Goal: Task Accomplishment & Management: Manage account settings

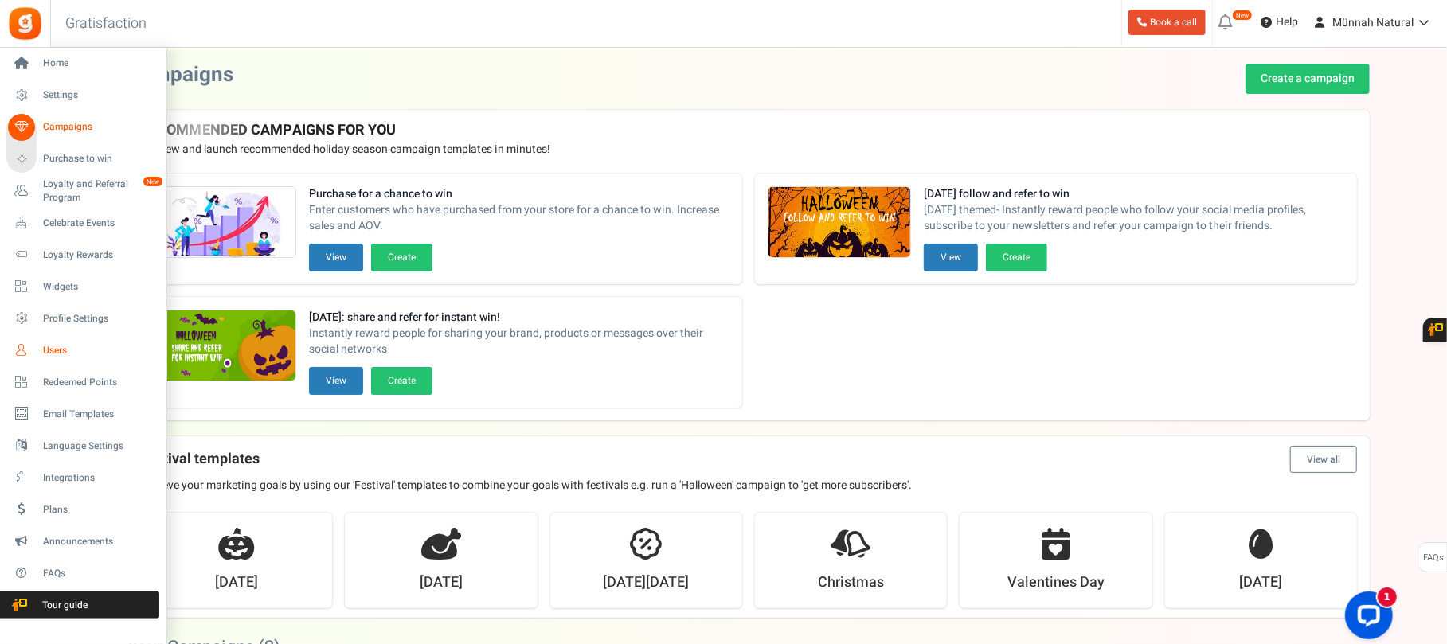
click at [61, 344] on span "Users" at bounding box center [98, 351] width 111 height 14
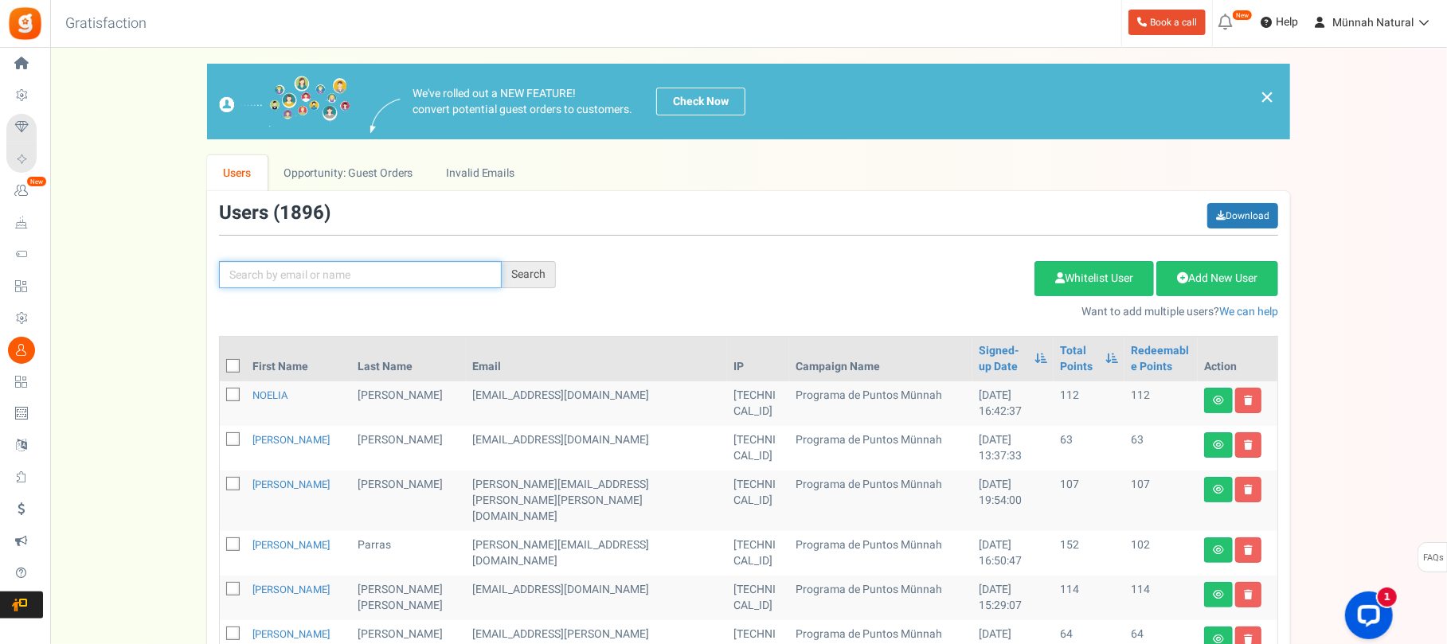
click at [306, 278] on input "text" at bounding box center [360, 274] width 283 height 27
click at [298, 276] on input "text" at bounding box center [360, 274] width 283 height 27
click at [280, 393] on link "NOELIA" at bounding box center [270, 395] width 36 height 15
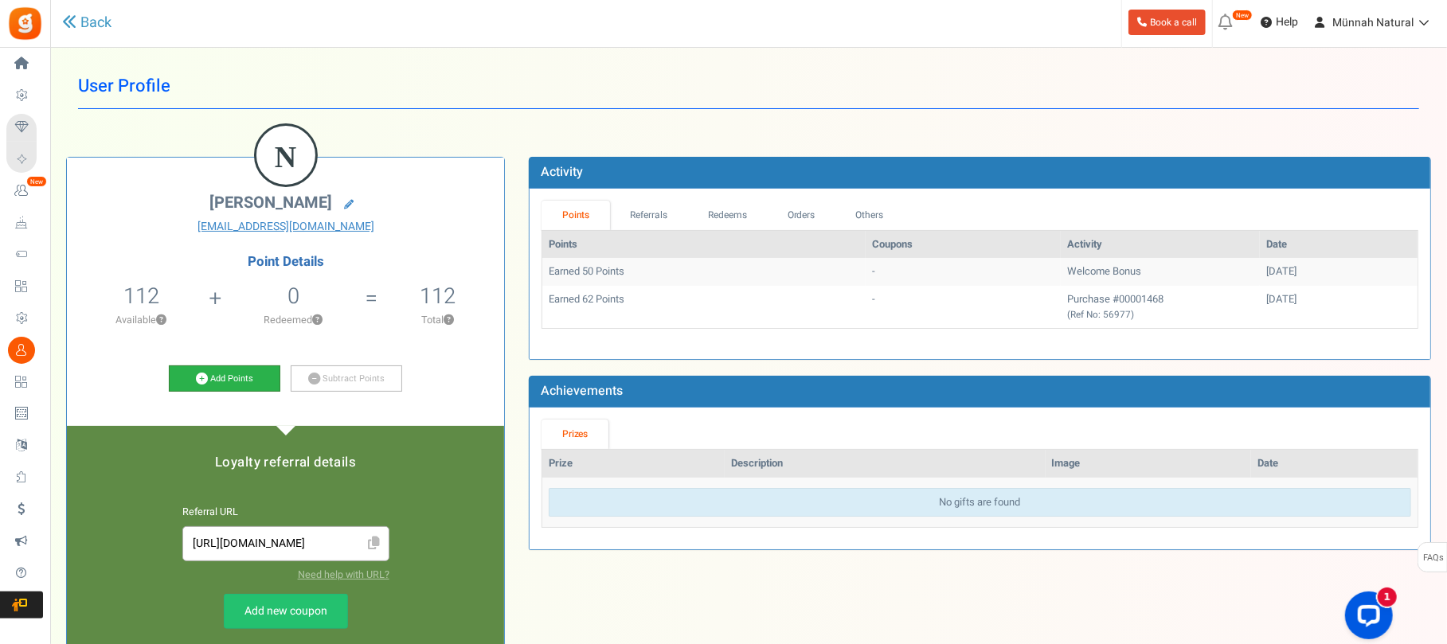
click at [209, 379] on link "Add Points" at bounding box center [224, 379] width 111 height 27
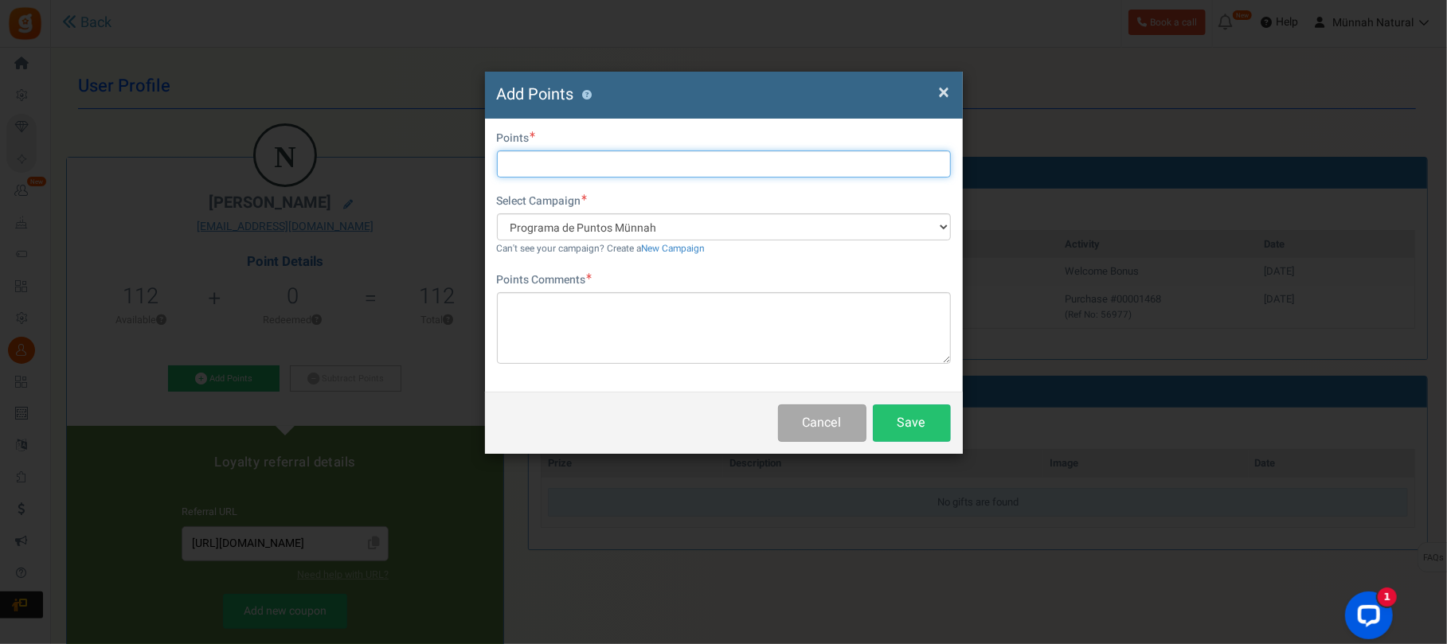
click at [546, 163] on input "text" at bounding box center [724, 164] width 454 height 27
type input "20"
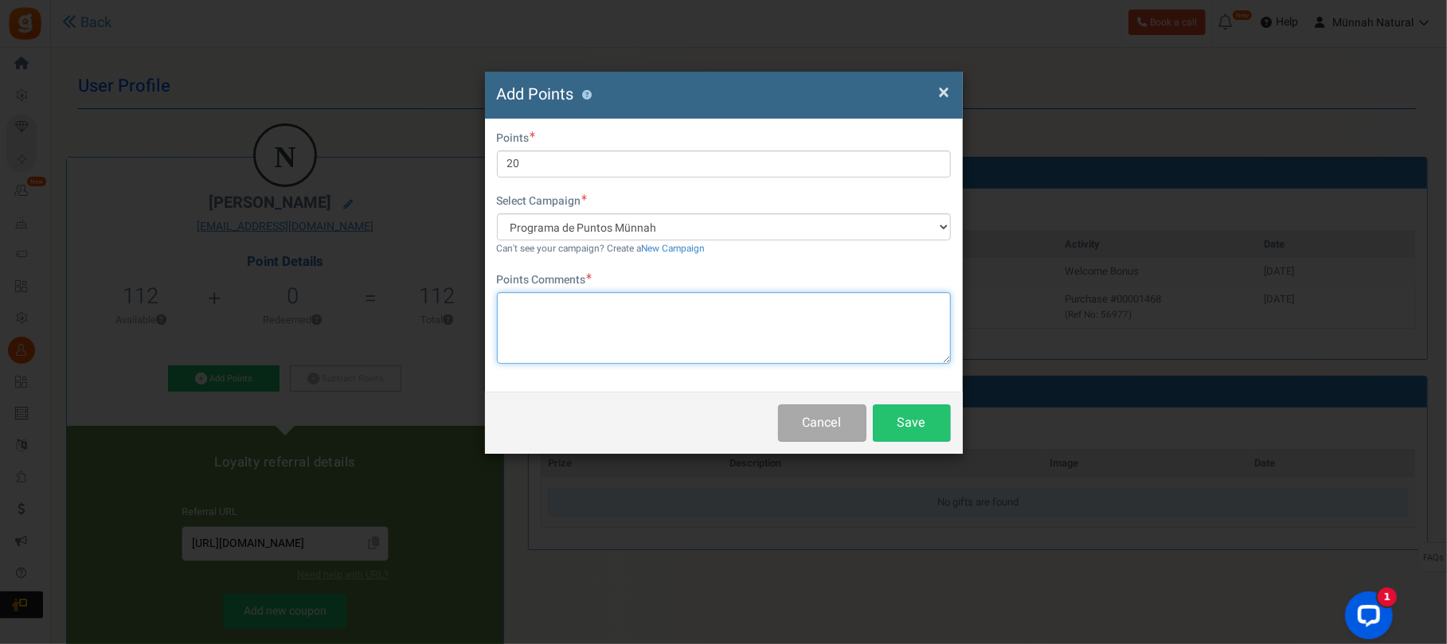
click at [537, 303] on textarea at bounding box center [724, 328] width 454 height 72
type textarea "R"
type textarea "Programa de retorno de envases (8 envases)"
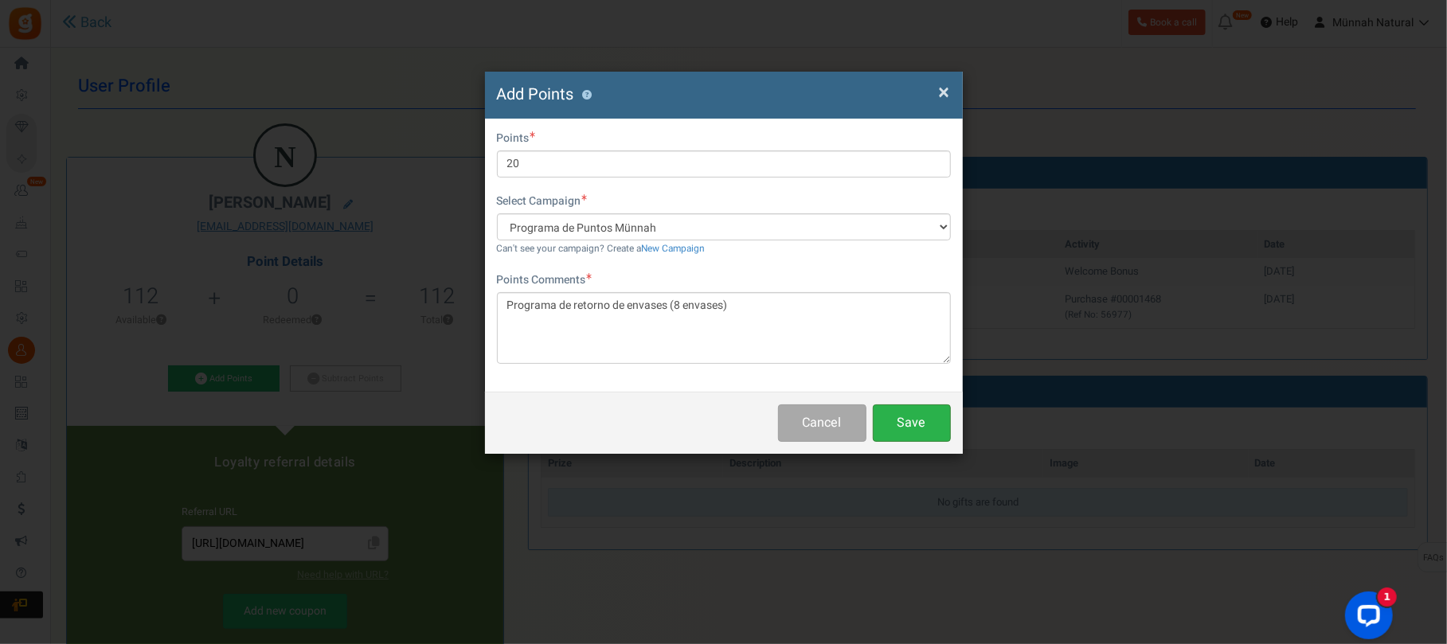
click at [916, 421] on button "Save" at bounding box center [912, 423] width 78 height 37
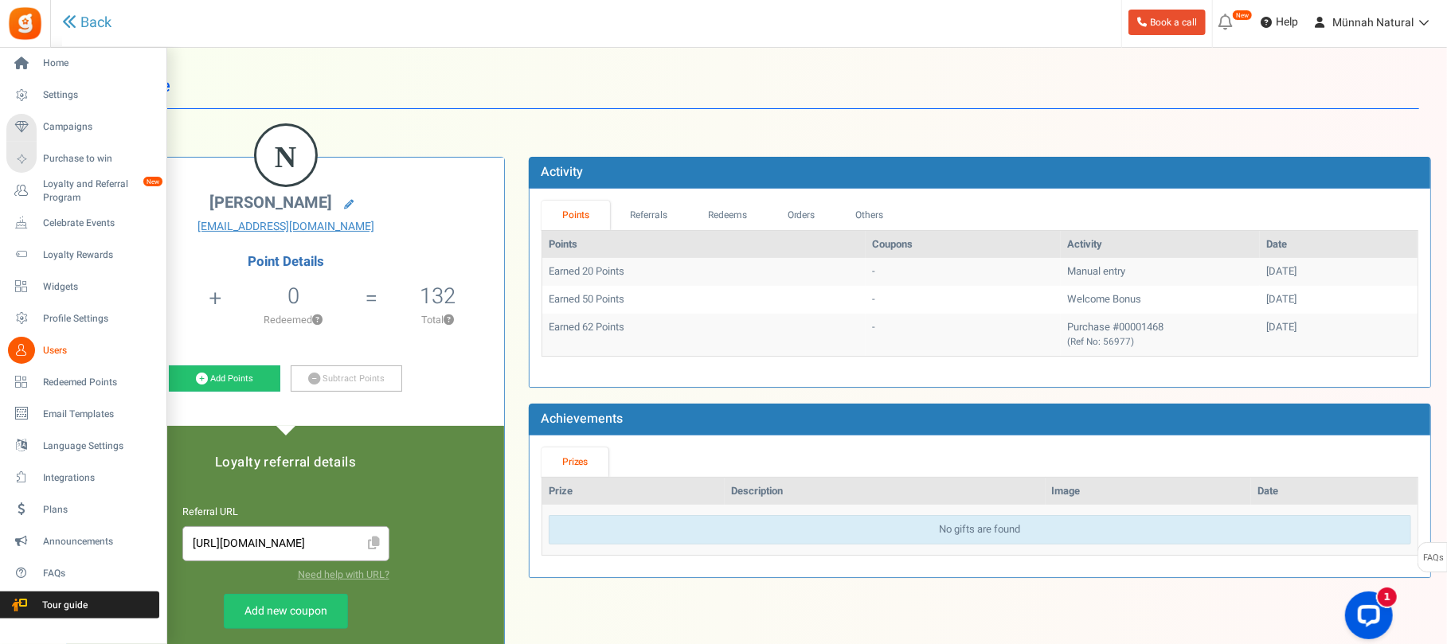
click at [18, 348] on icon at bounding box center [21, 350] width 27 height 27
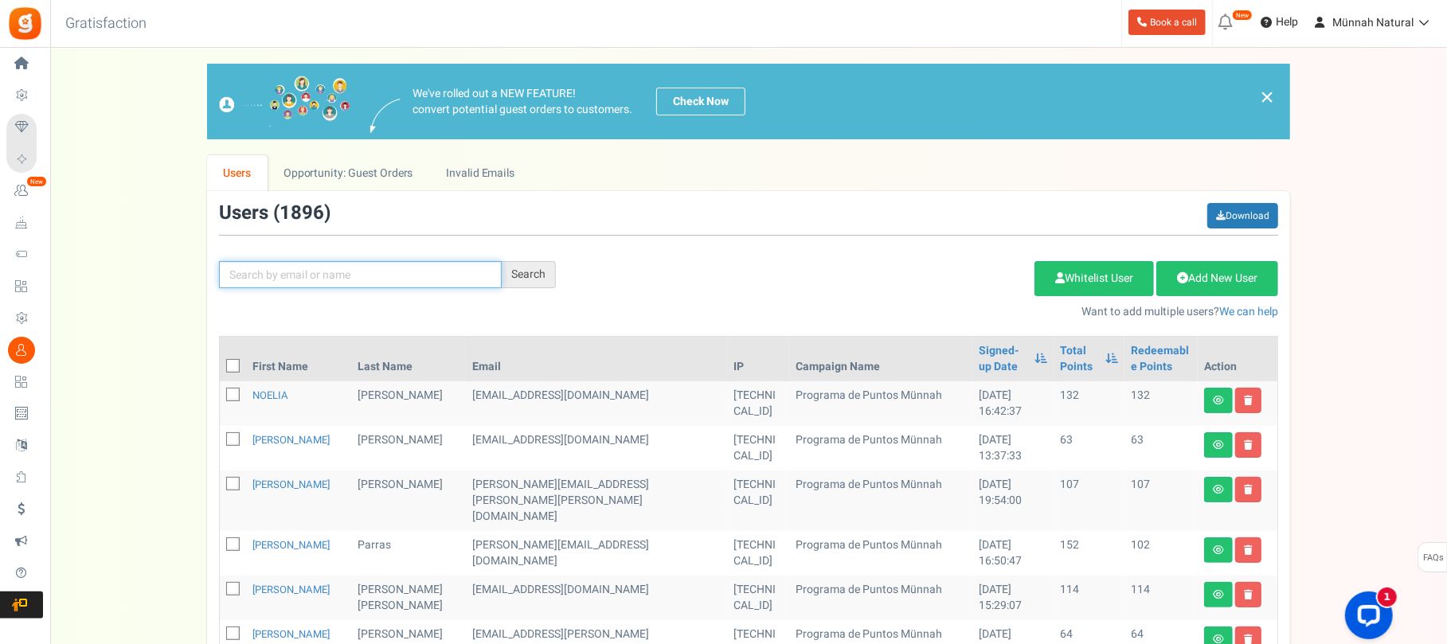
click at [341, 278] on input "text" at bounding box center [360, 274] width 283 height 27
type input "r"
type input "[PERSON_NAME]"
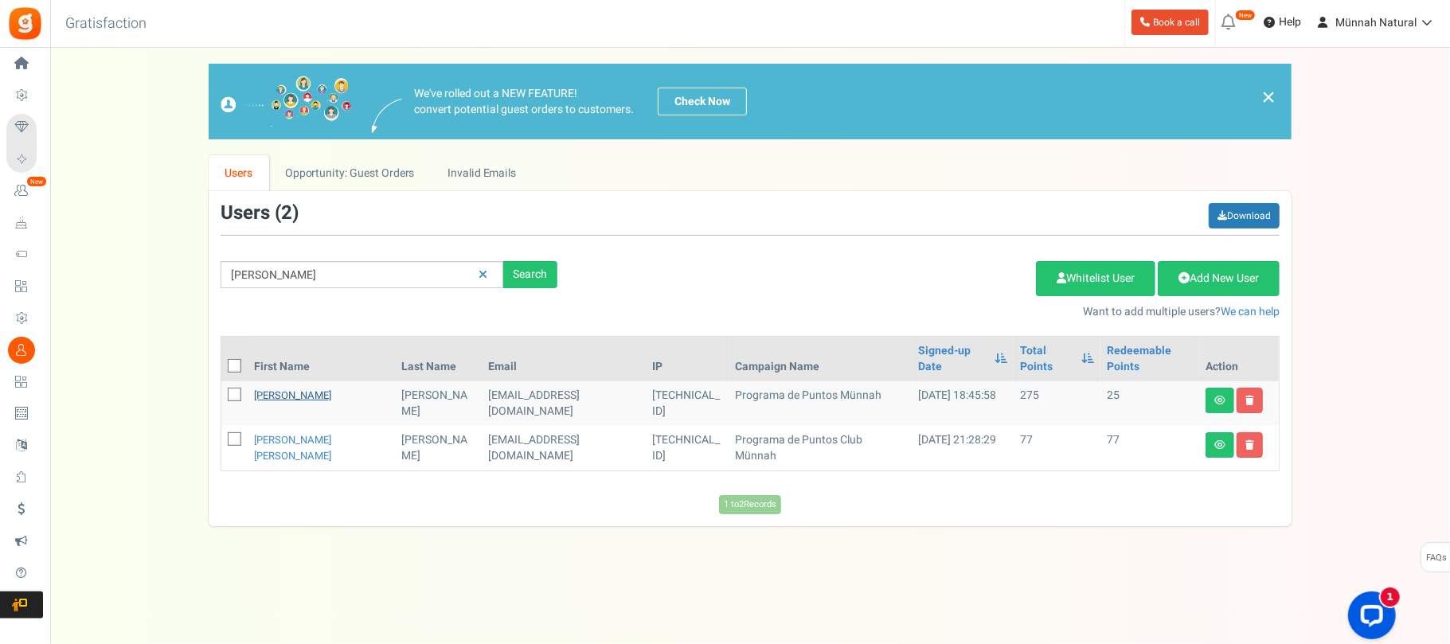
click at [255, 388] on link "[PERSON_NAME]" at bounding box center [292, 395] width 77 height 15
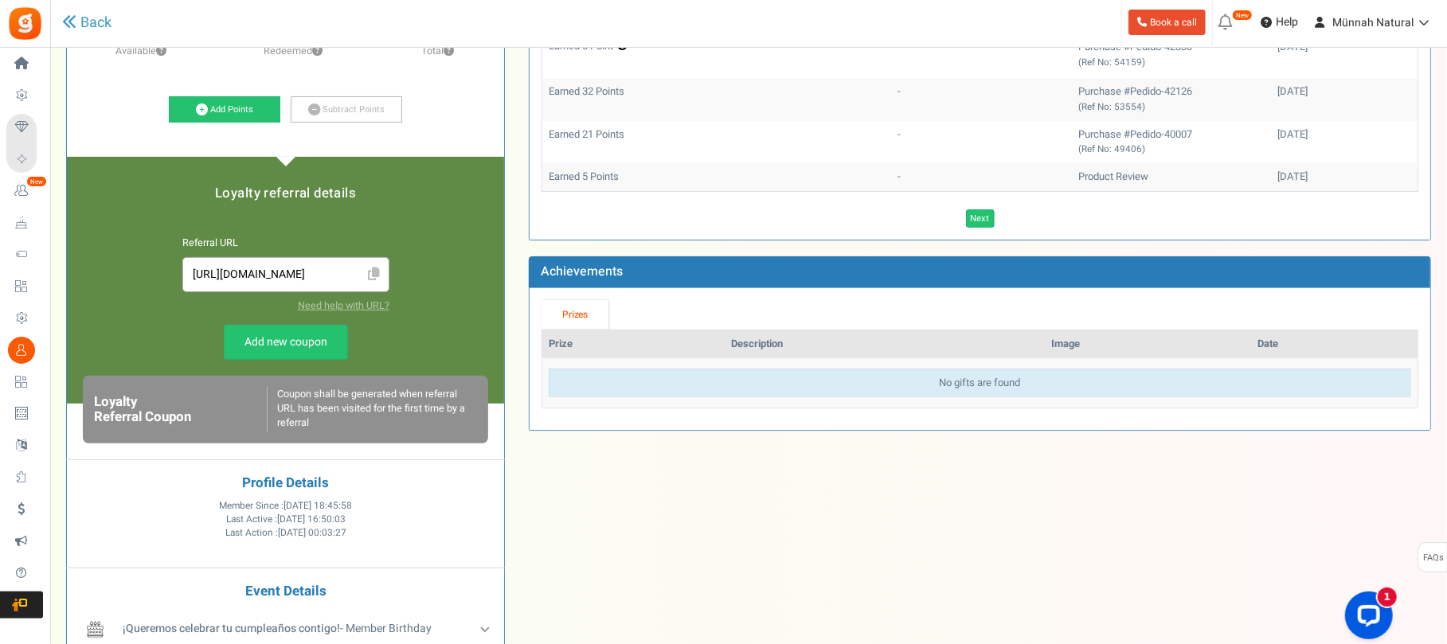
scroll to position [319, 0]
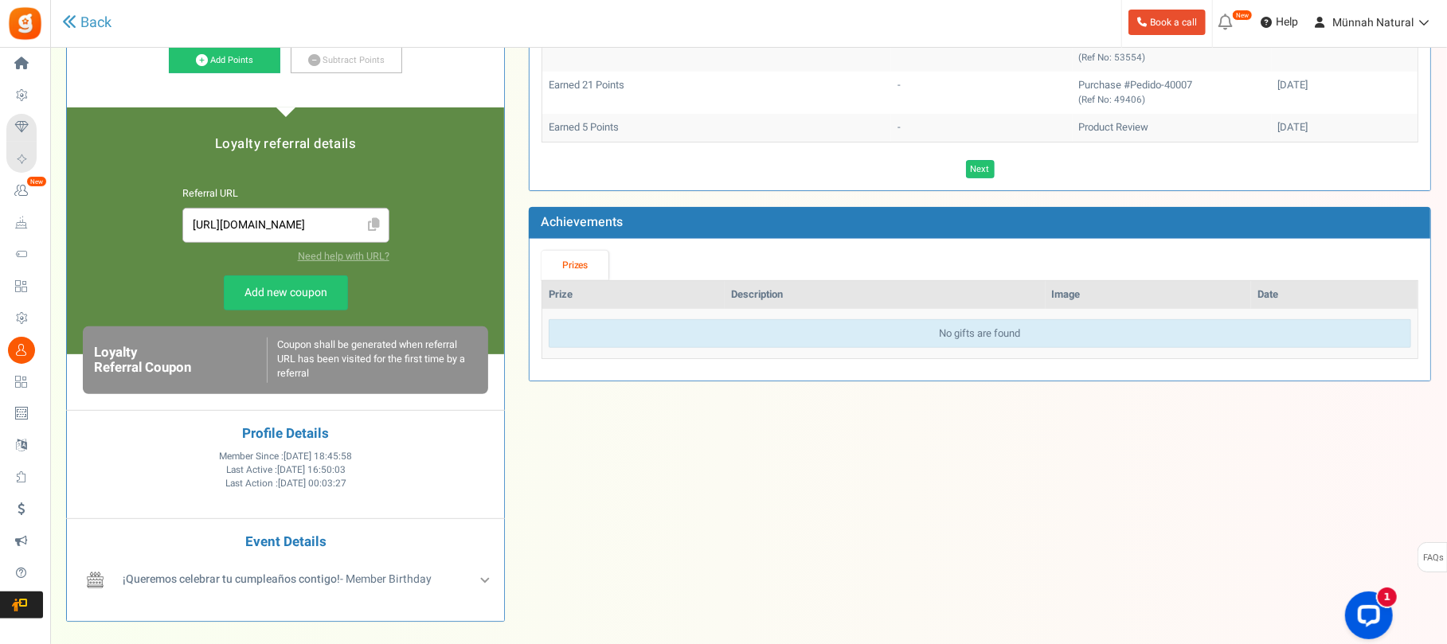
click at [374, 224] on icon at bounding box center [374, 225] width 12 height 14
click at [747, 479] on div "E [PERSON_NAME] Sola [EMAIL_ADDRESS][DOMAIN_NAME] Point Details 25 25 Redeemabl…" at bounding box center [748, 225] width 1389 height 823
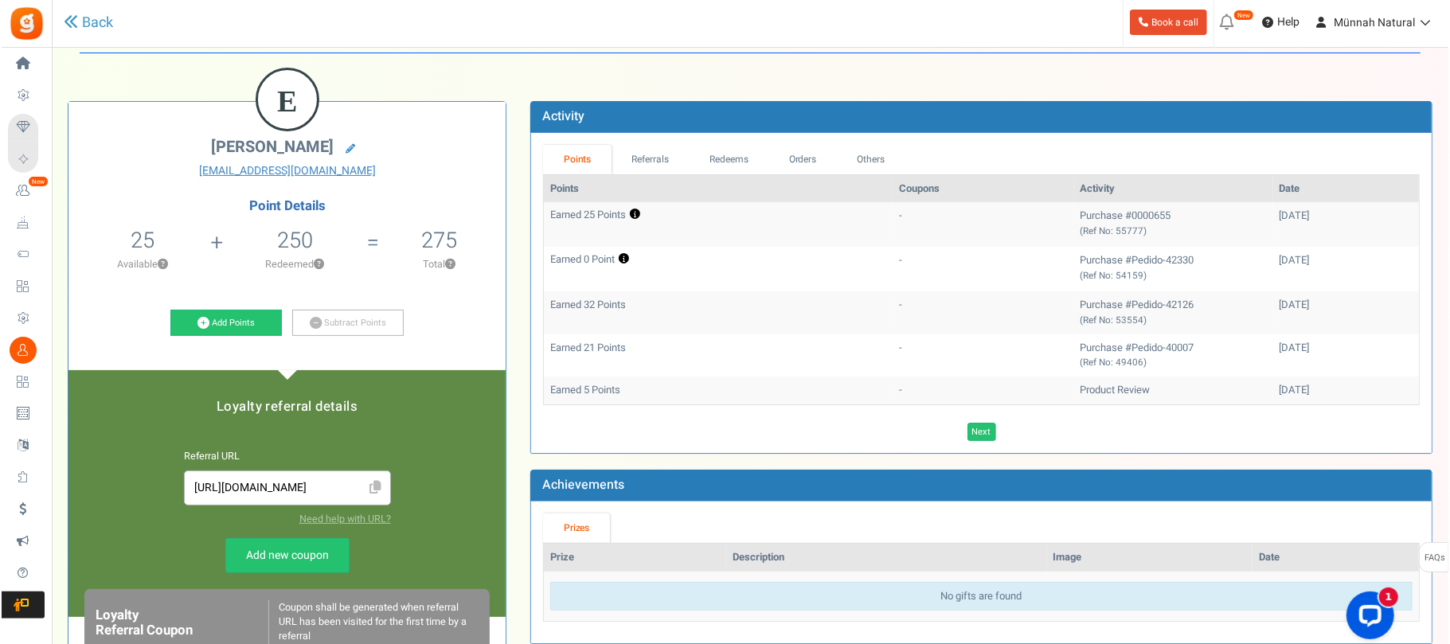
scroll to position [0, 0]
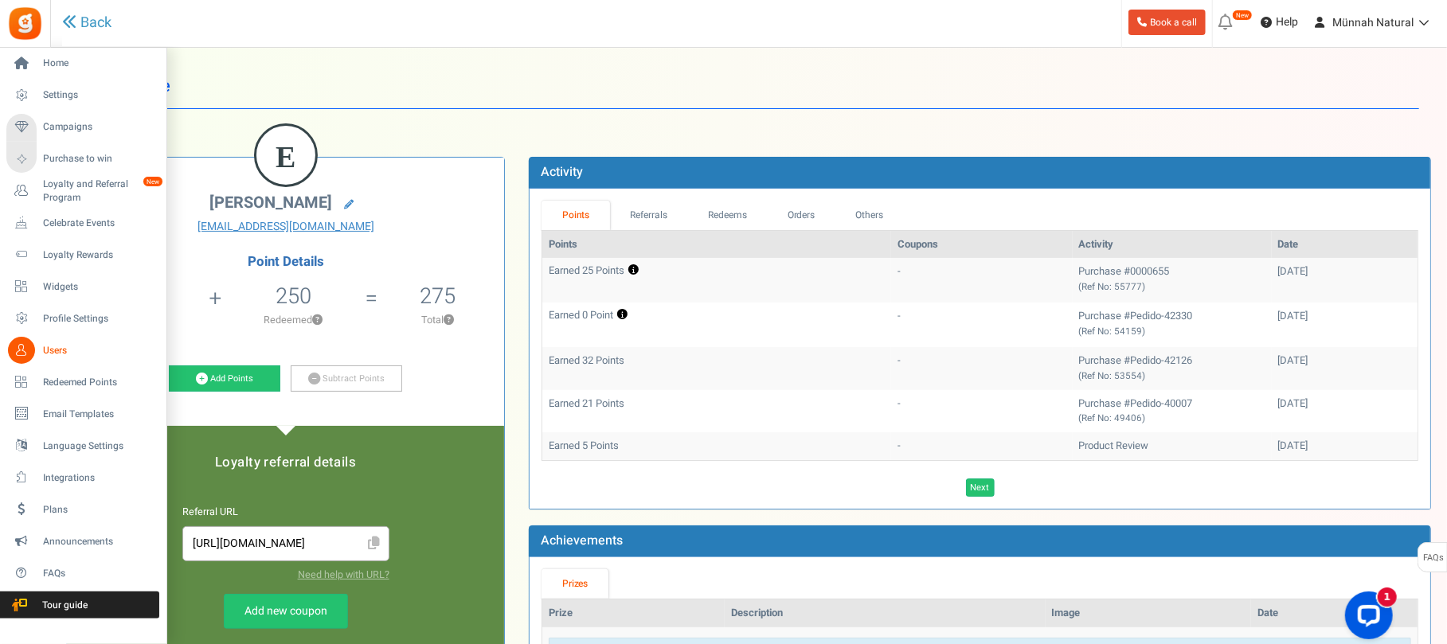
click at [61, 347] on span "Users" at bounding box center [98, 351] width 111 height 14
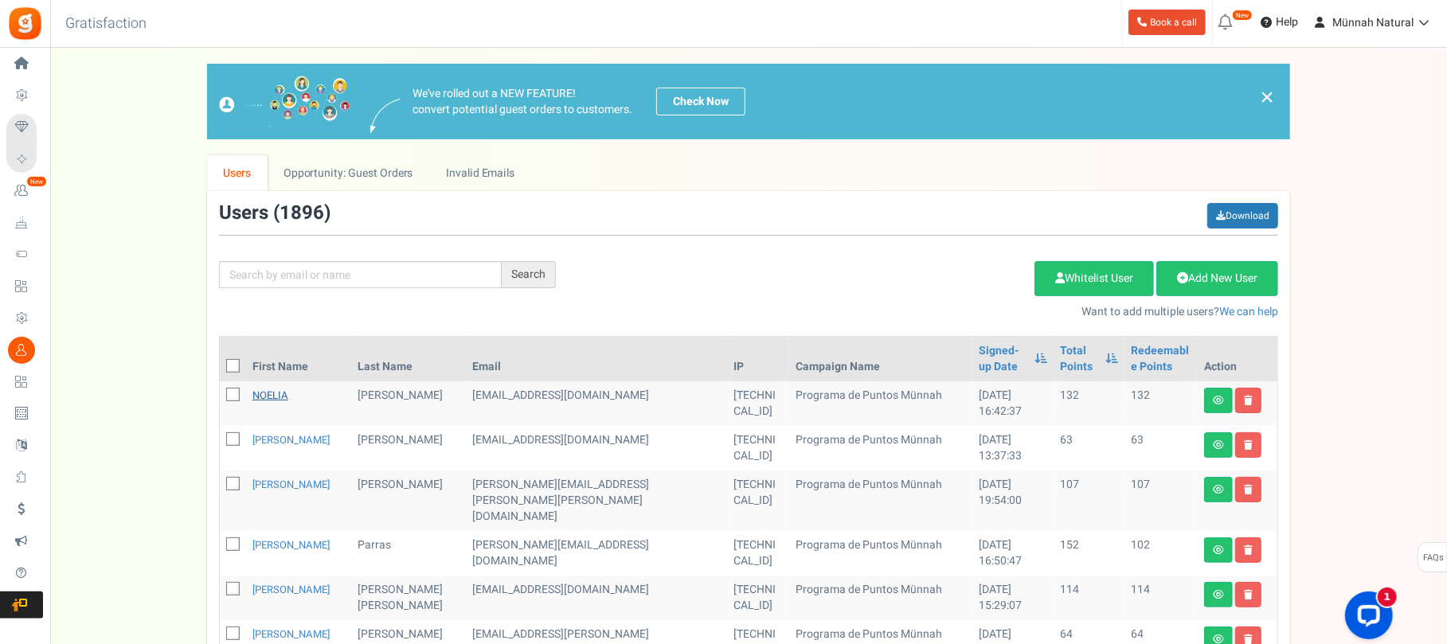
click at [274, 393] on link "NOELIA" at bounding box center [270, 395] width 36 height 15
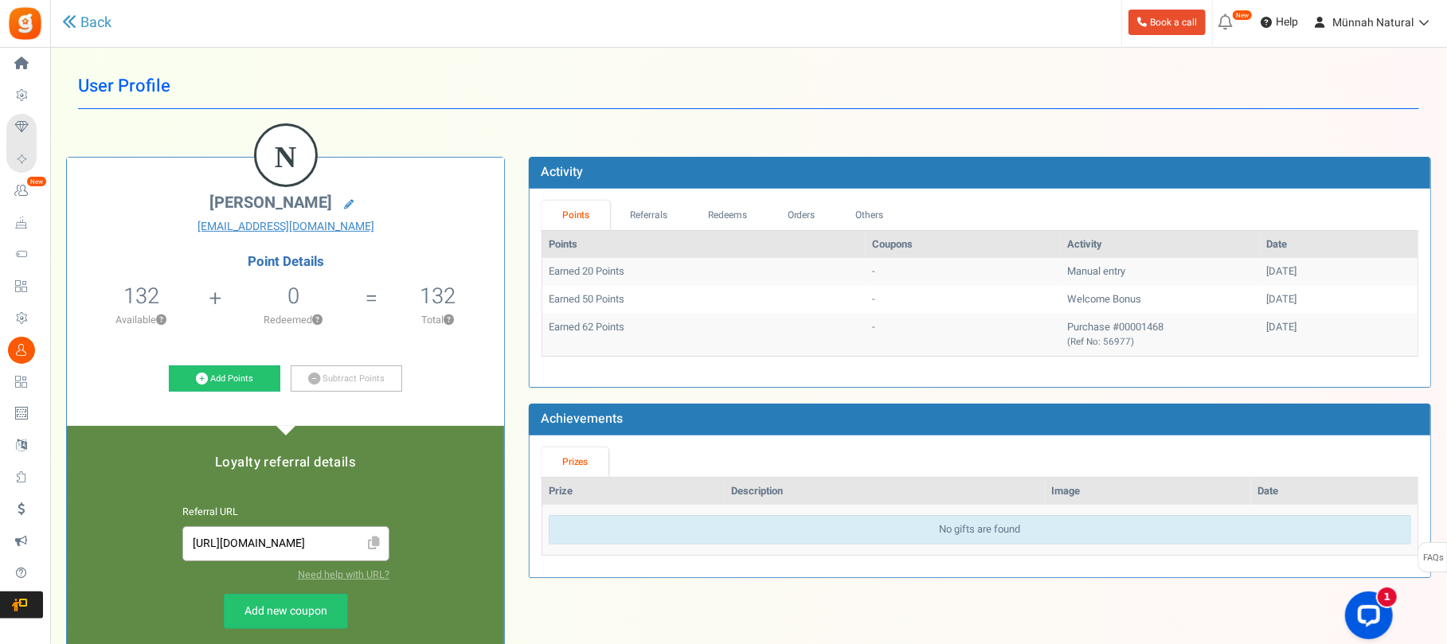
click at [374, 549] on icon at bounding box center [374, 544] width 12 height 14
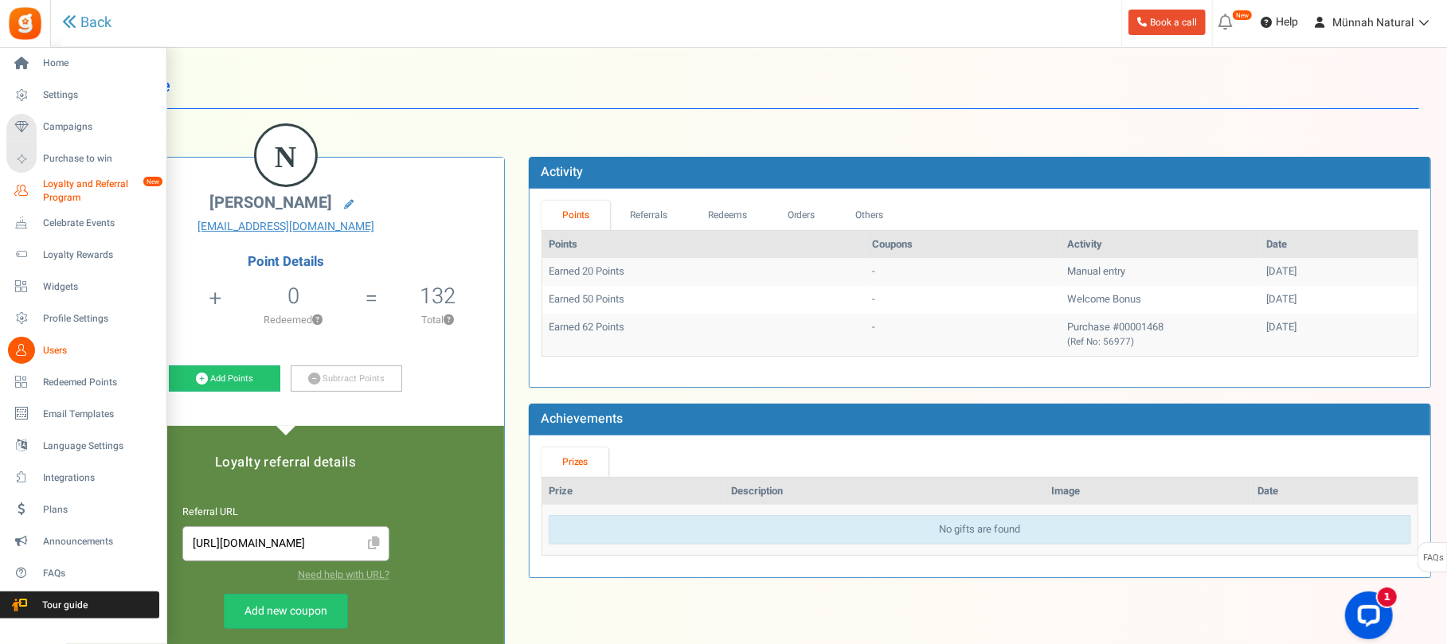
click at [68, 192] on span "Loyalty and Referral Program" at bounding box center [101, 191] width 116 height 27
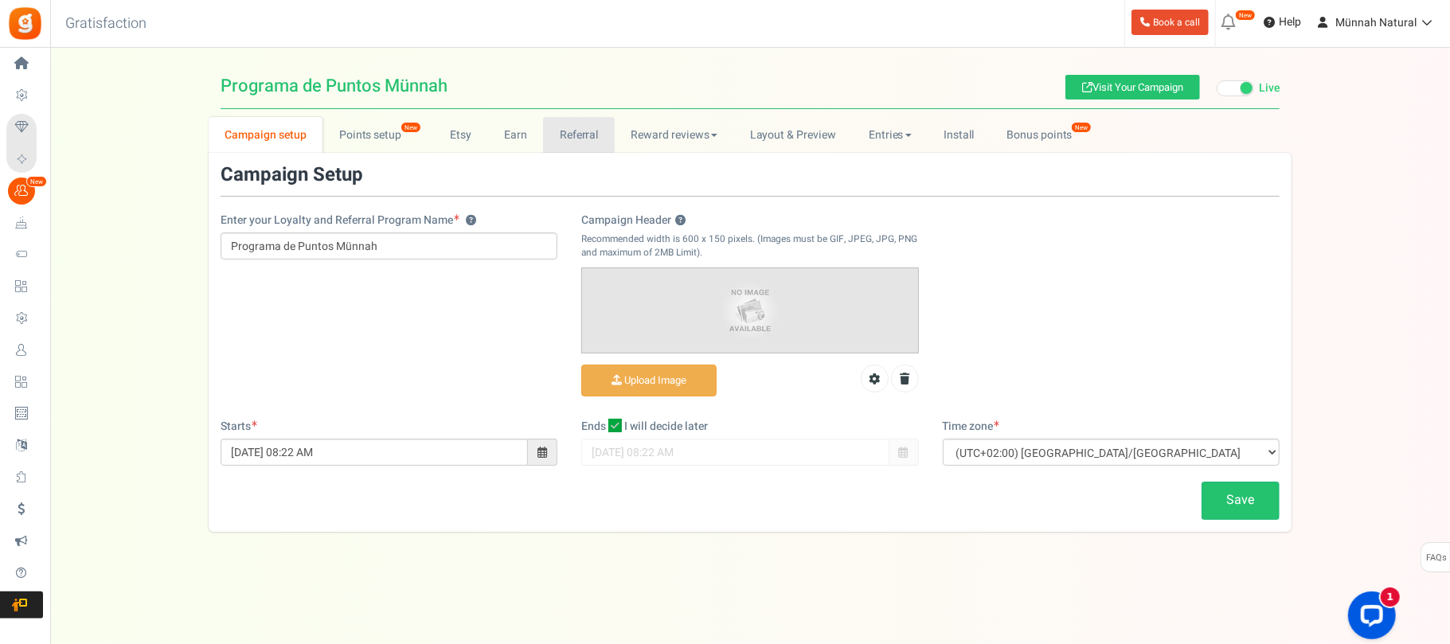
click at [587, 125] on link "Referral" at bounding box center [579, 135] width 72 height 36
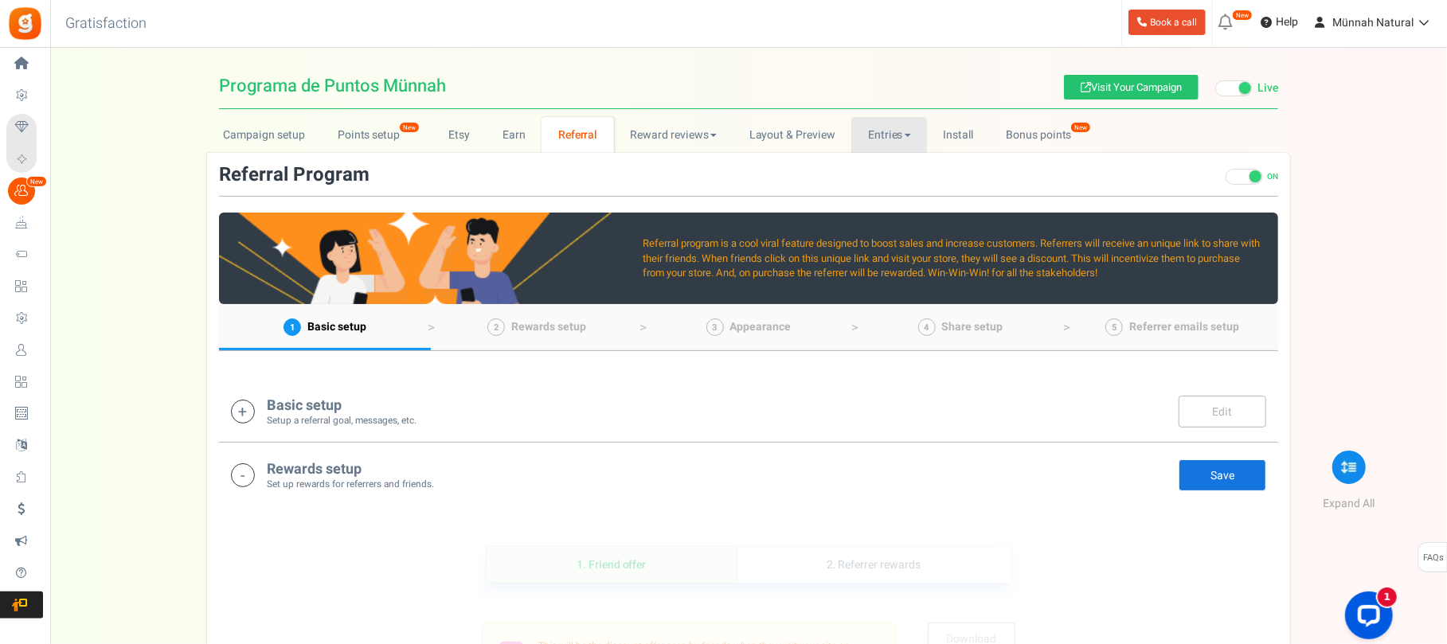
click at [881, 138] on link "Entries" at bounding box center [889, 135] width 76 height 36
click at [902, 186] on link "Referral entries" at bounding box center [914, 193] width 127 height 23
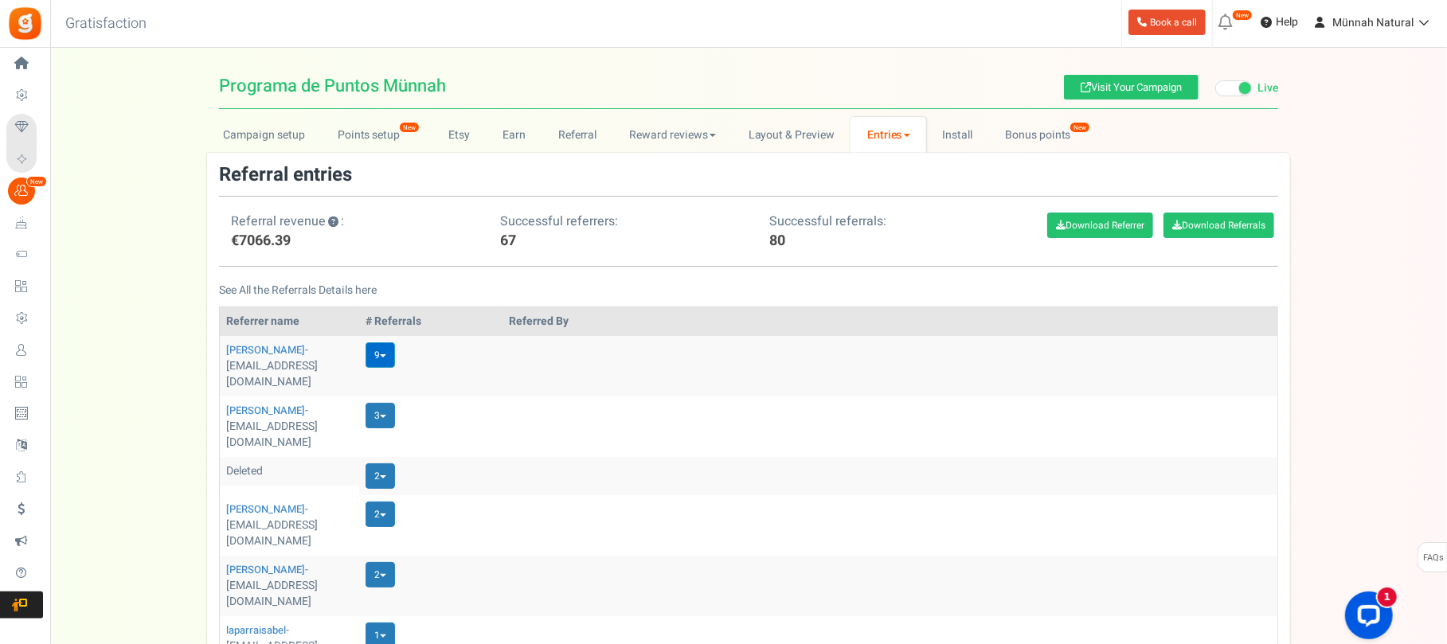
click at [386, 355] on span at bounding box center [383, 355] width 6 height 3
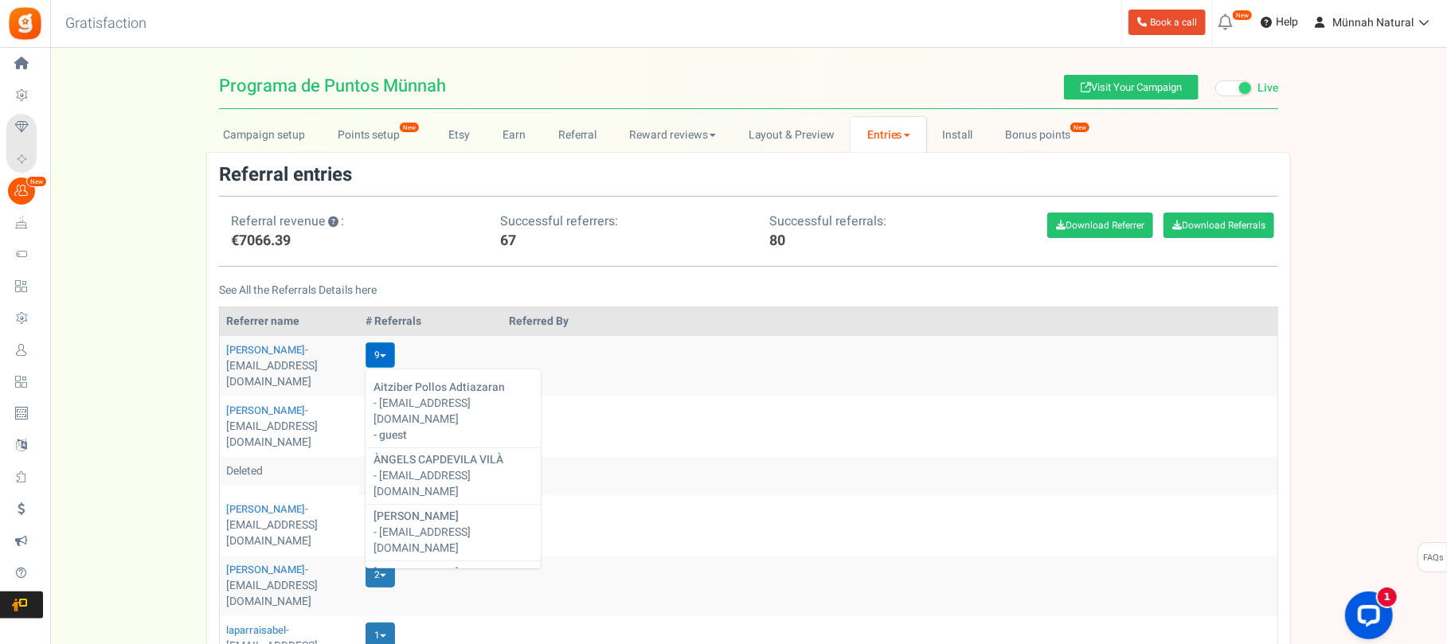
click at [386, 355] on span at bounding box center [383, 355] width 6 height 3
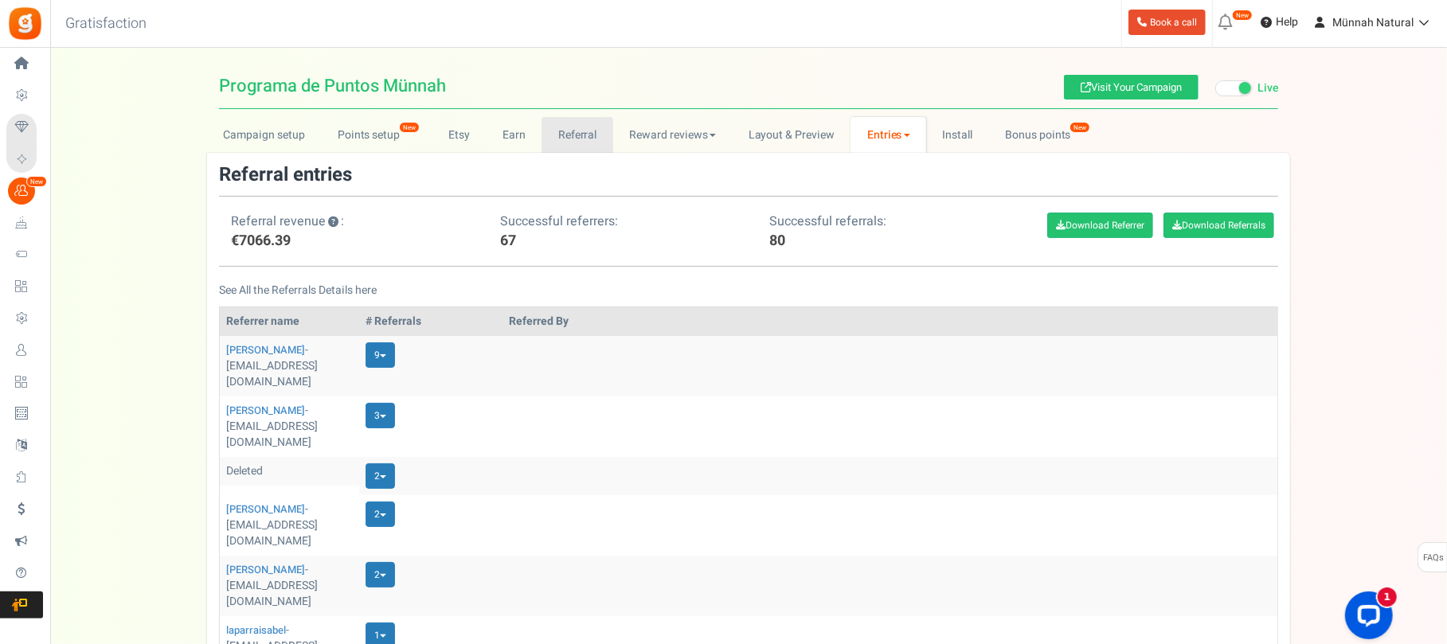
click at [550, 139] on link "Referral" at bounding box center [578, 135] width 72 height 36
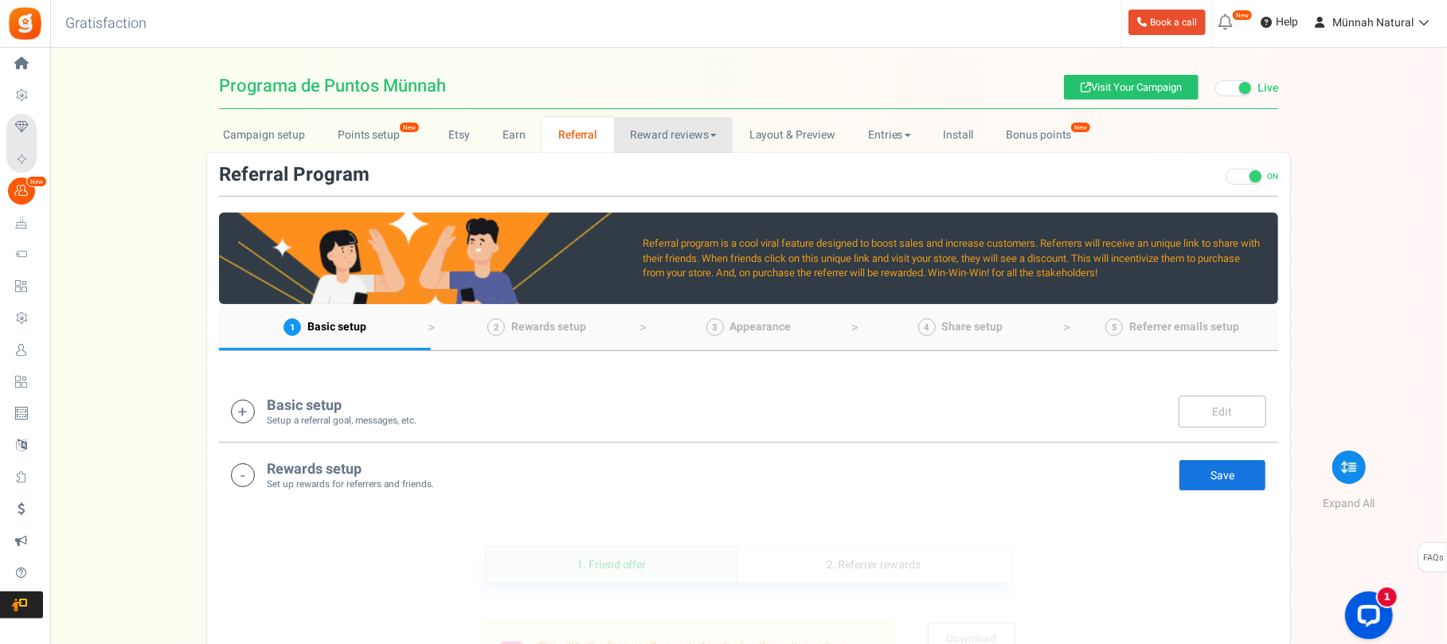
click at [660, 135] on link "Reward reviews" at bounding box center [673, 135] width 119 height 36
click at [814, 128] on link "Layout & Preview" at bounding box center [792, 135] width 119 height 36
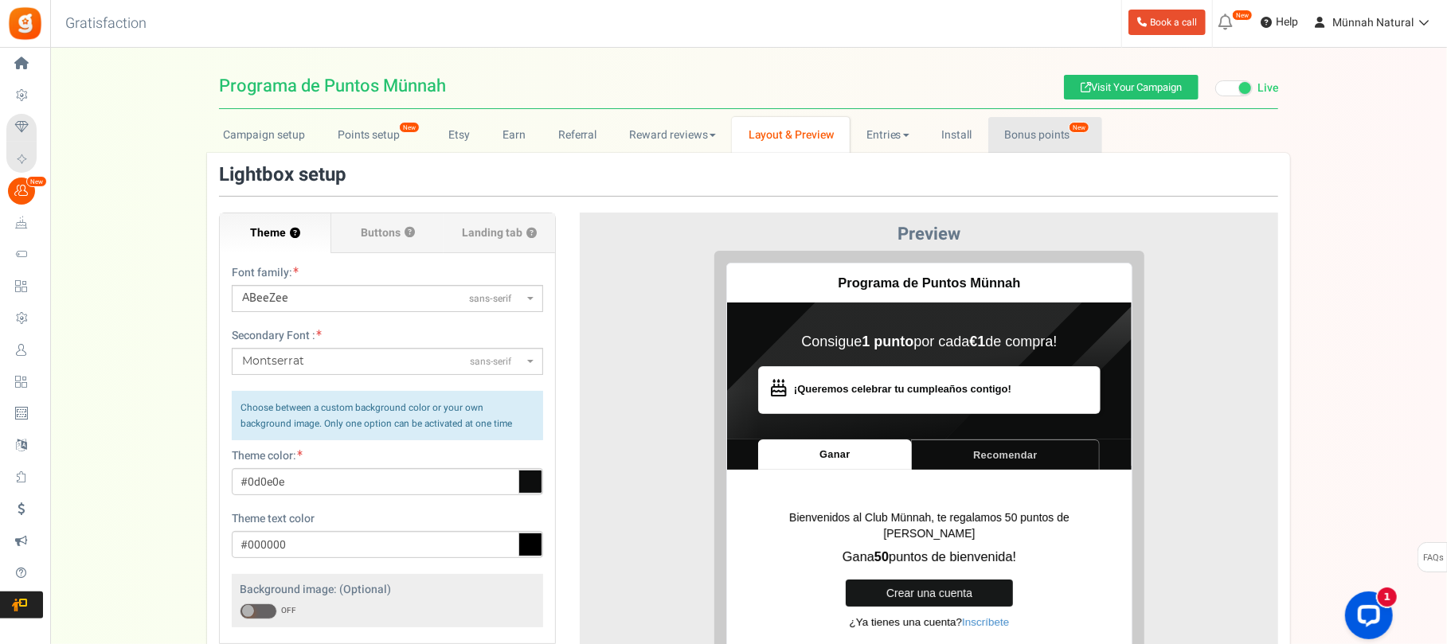
click at [1040, 128] on link "Bonus points New" at bounding box center [1045, 135] width 114 height 36
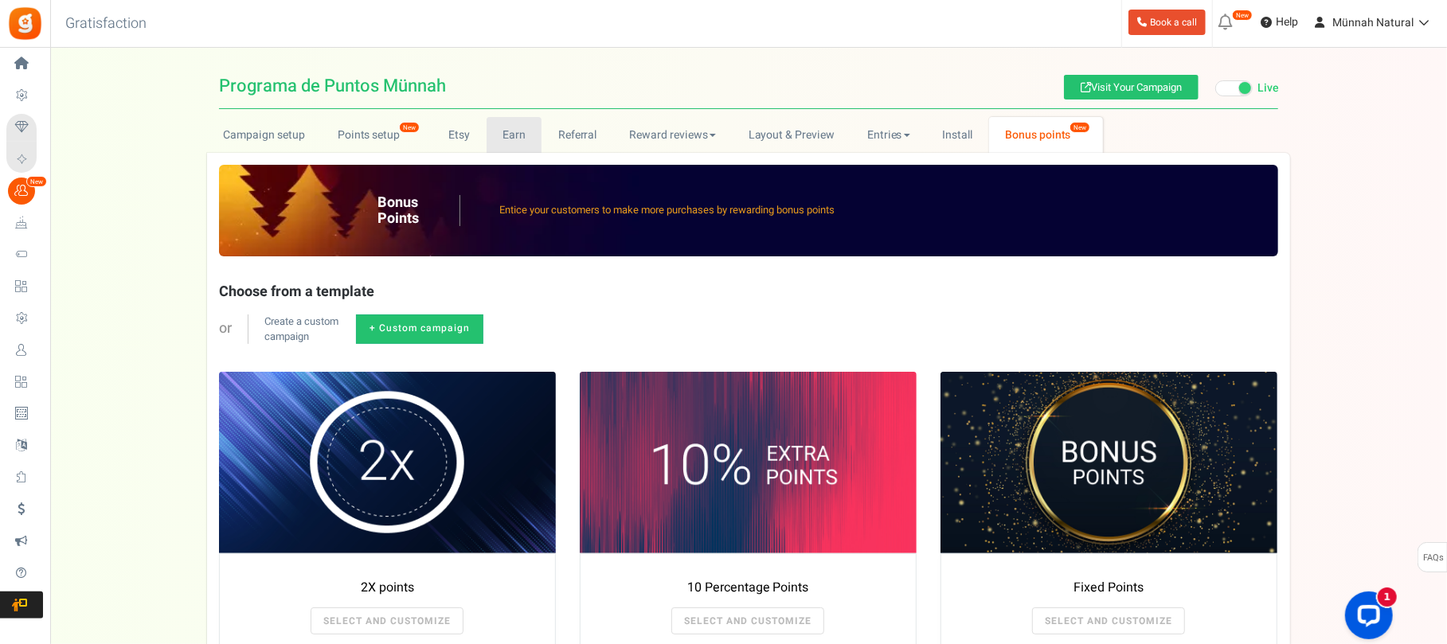
click at [504, 138] on link "Earn" at bounding box center [515, 135] width 56 height 36
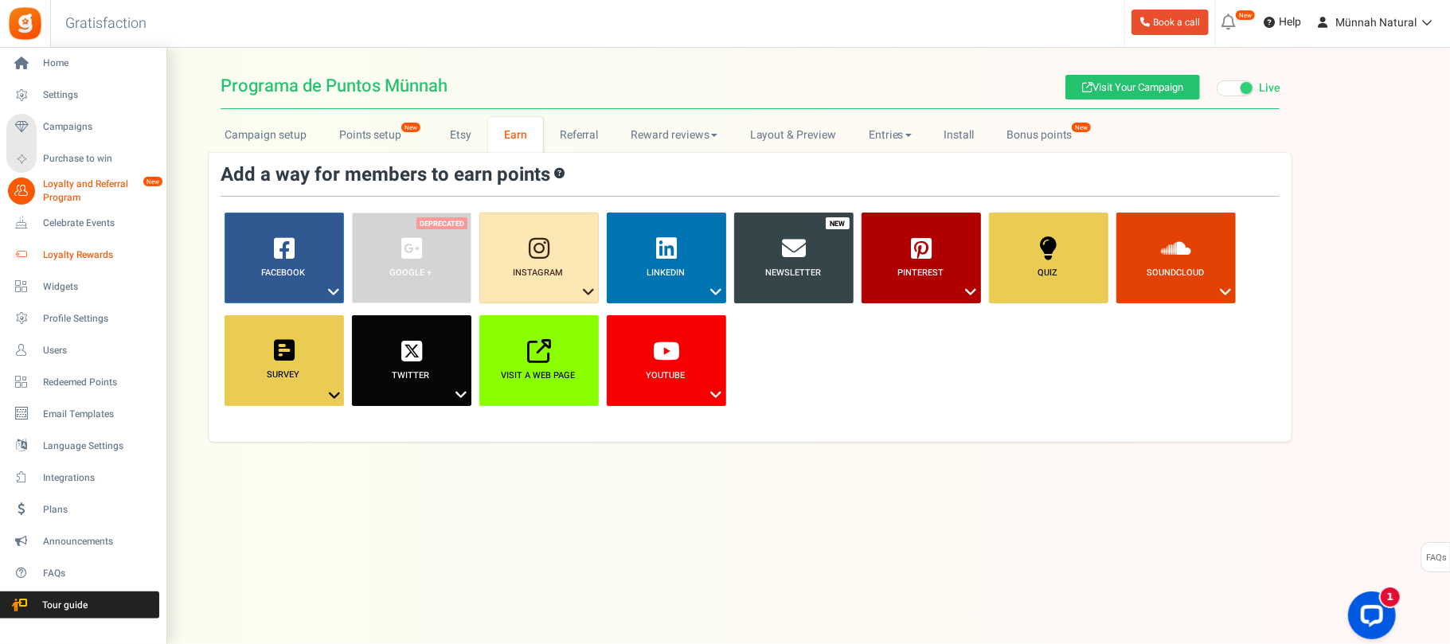
click at [57, 252] on span "Loyalty Rewards" at bounding box center [98, 255] width 111 height 14
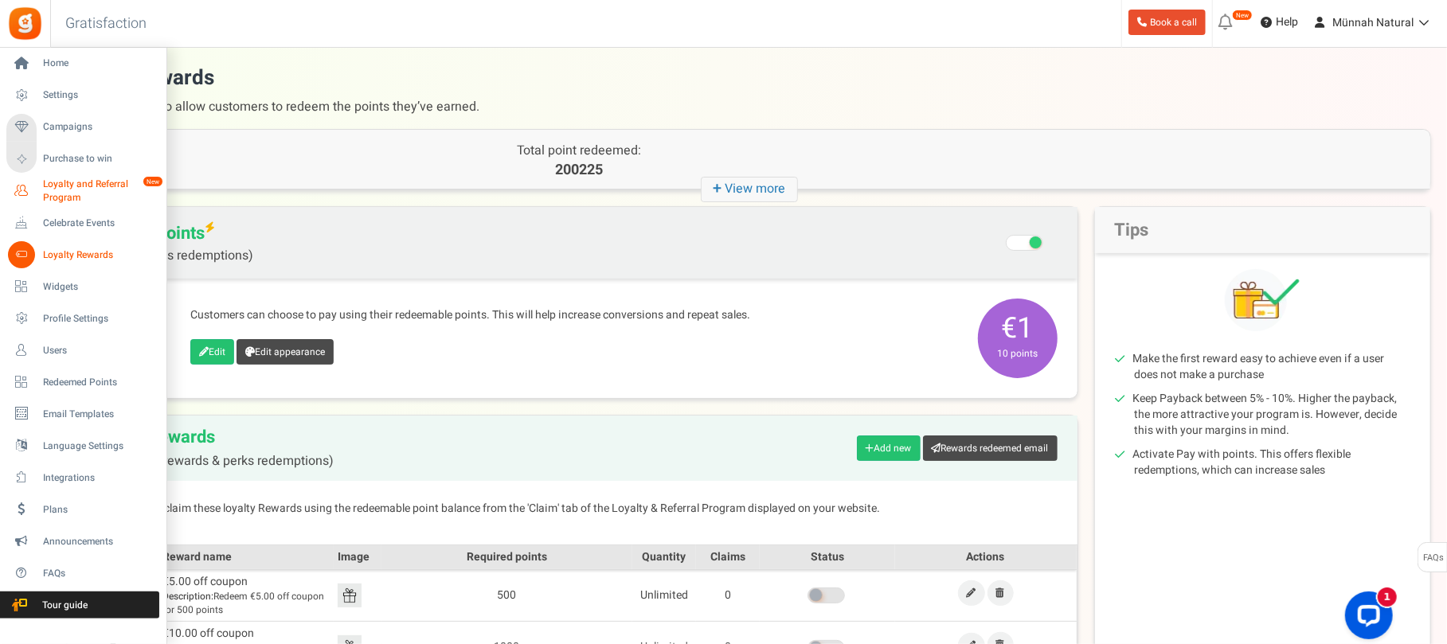
click at [84, 189] on span "Loyalty and Referral Program" at bounding box center [101, 191] width 116 height 27
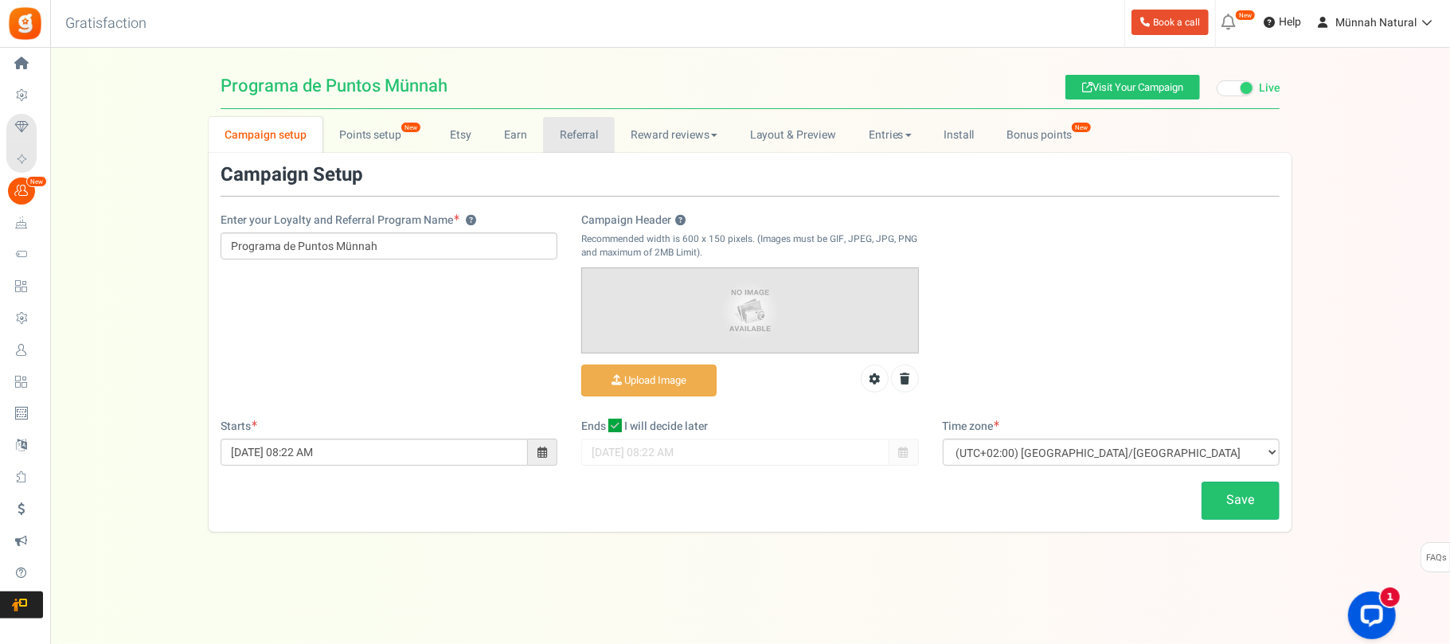
click at [584, 134] on link "Referral" at bounding box center [579, 135] width 72 height 36
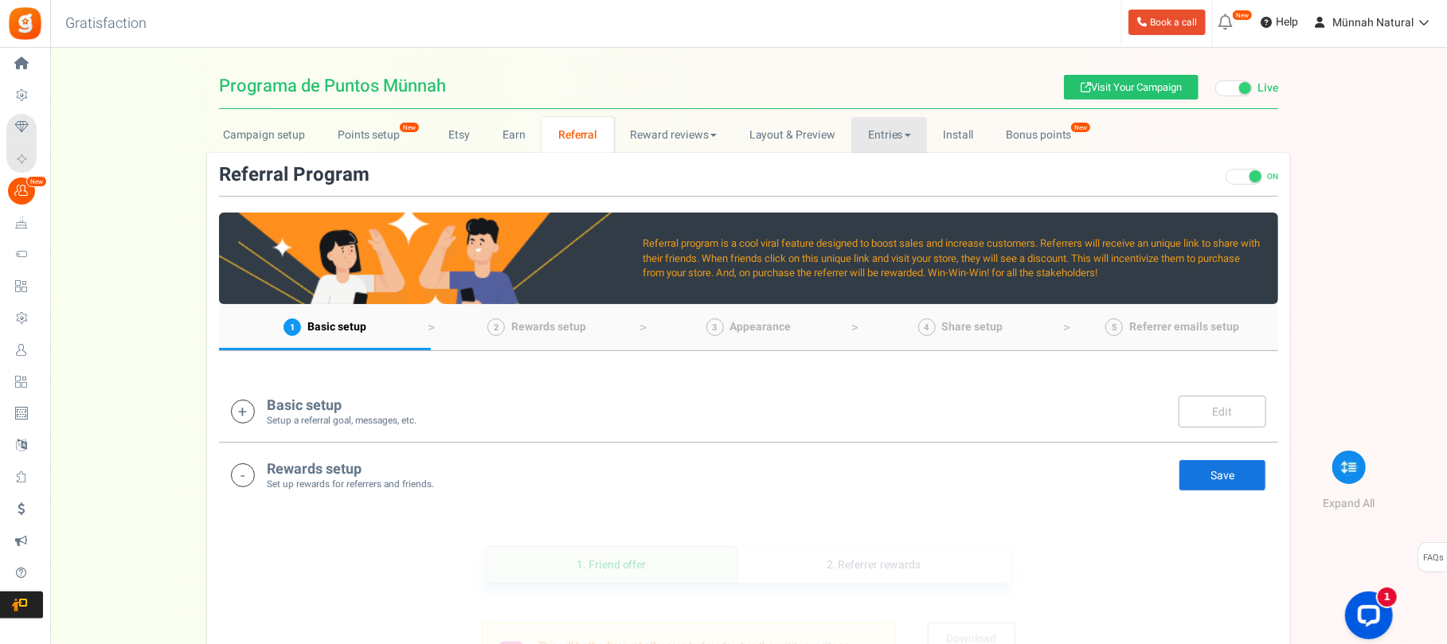
click at [874, 134] on link "Entries" at bounding box center [889, 135] width 76 height 36
click at [887, 160] on link "Entries" at bounding box center [914, 169] width 127 height 23
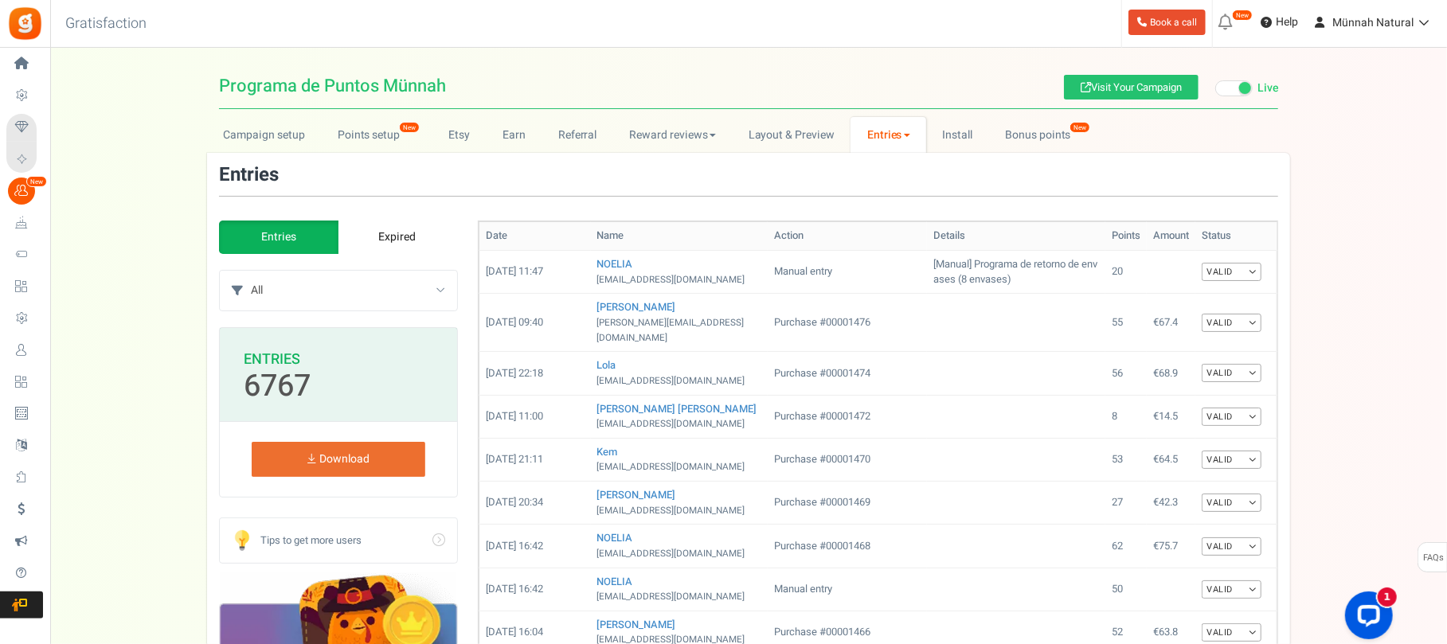
click at [904, 134] on span at bounding box center [907, 135] width 6 height 3
click at [897, 189] on link "Referral entries" at bounding box center [914, 193] width 127 height 23
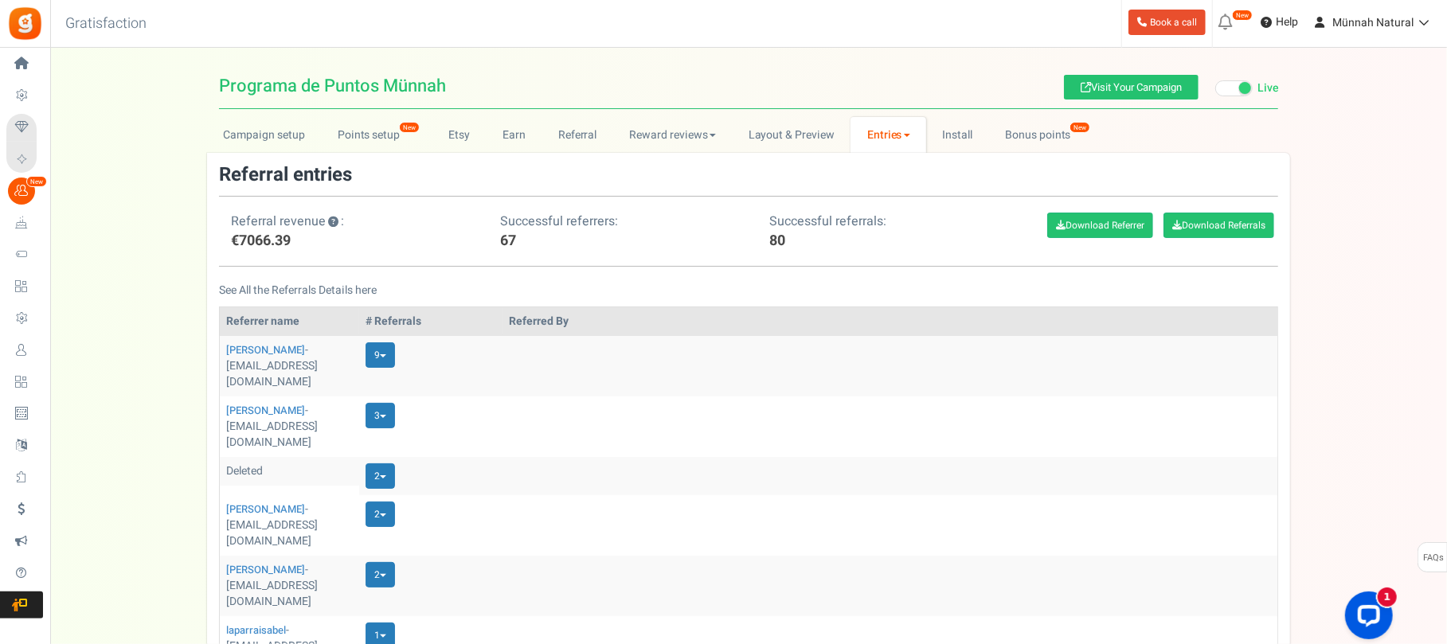
scroll to position [106, 0]
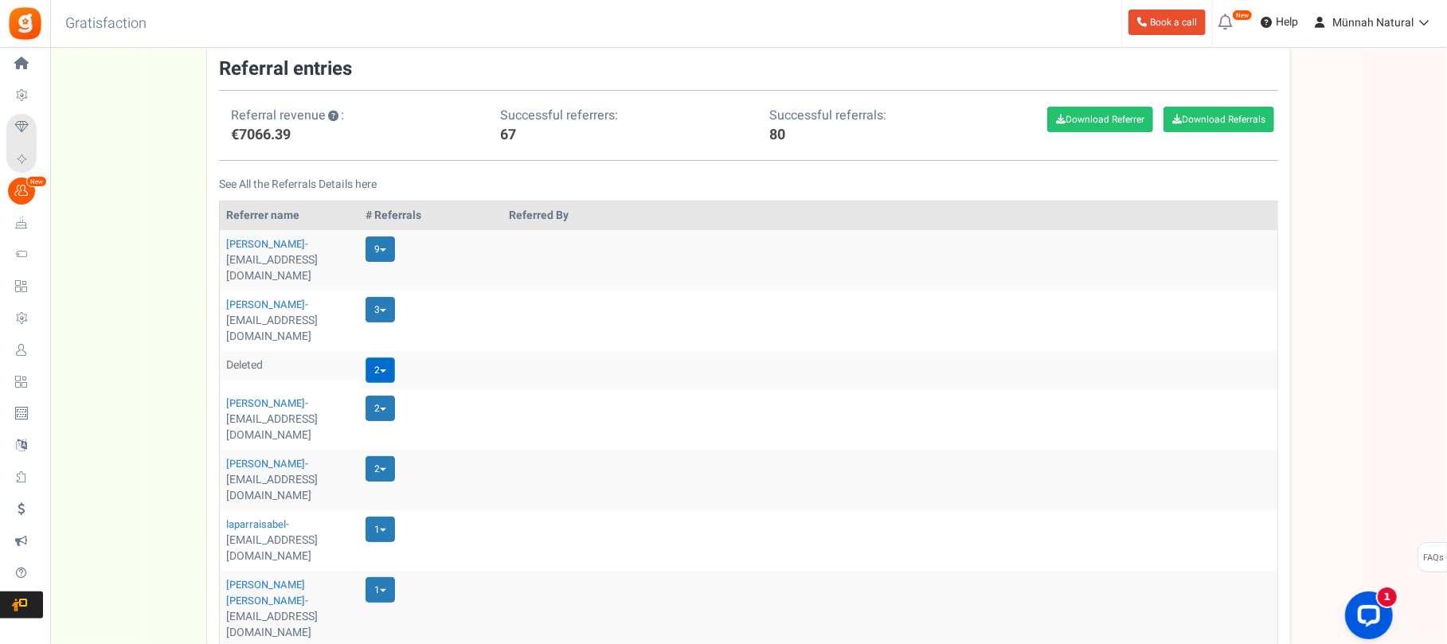
click at [385, 358] on link "2" at bounding box center [380, 370] width 29 height 25
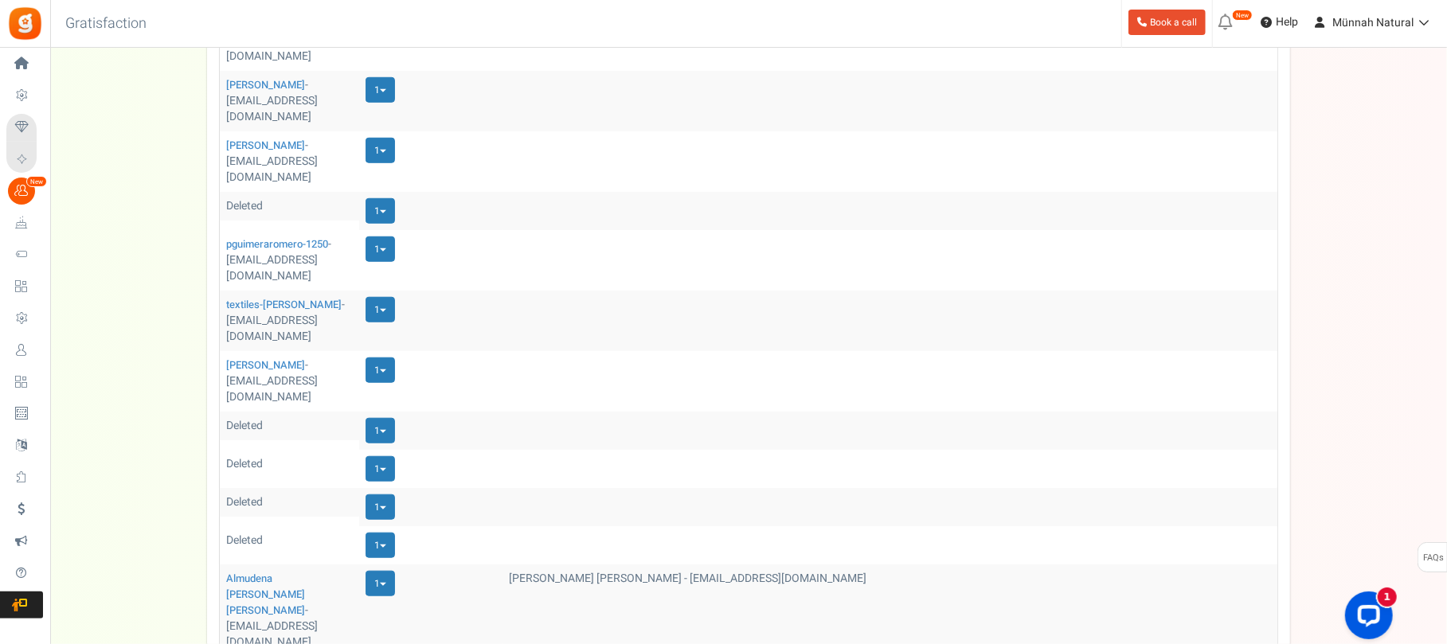
scroll to position [839, 0]
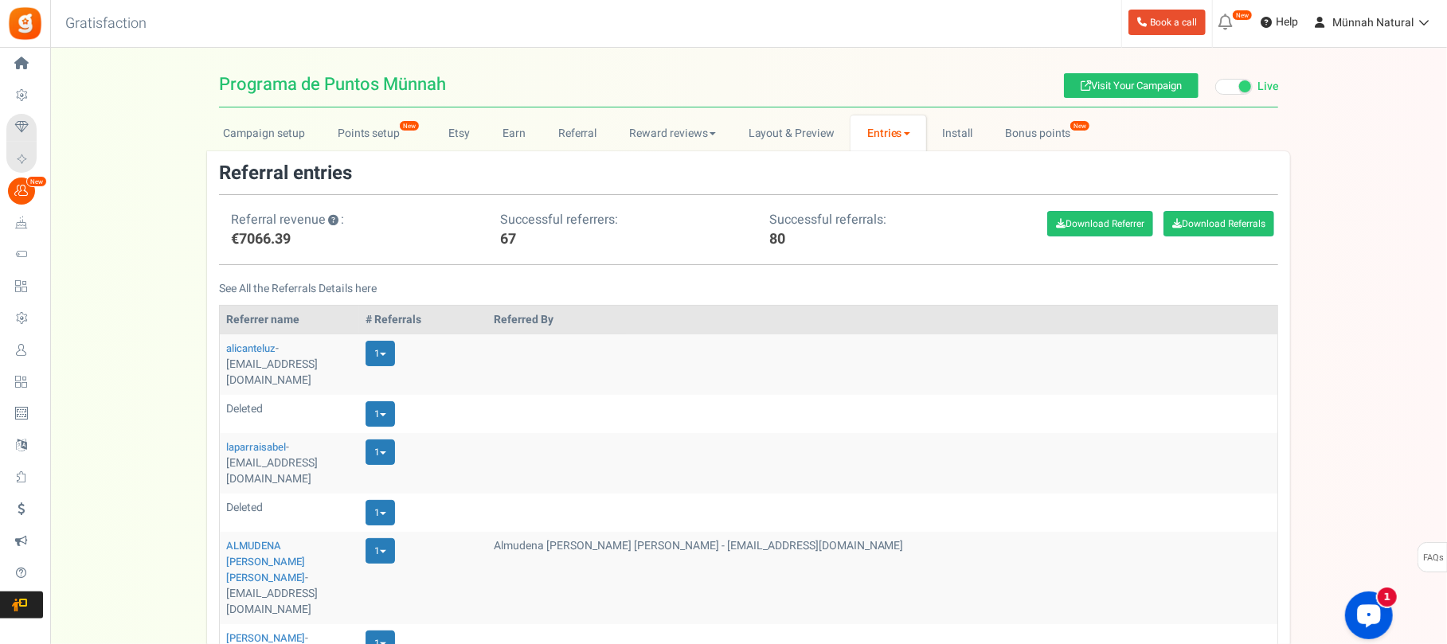
scroll to position [0, 0]
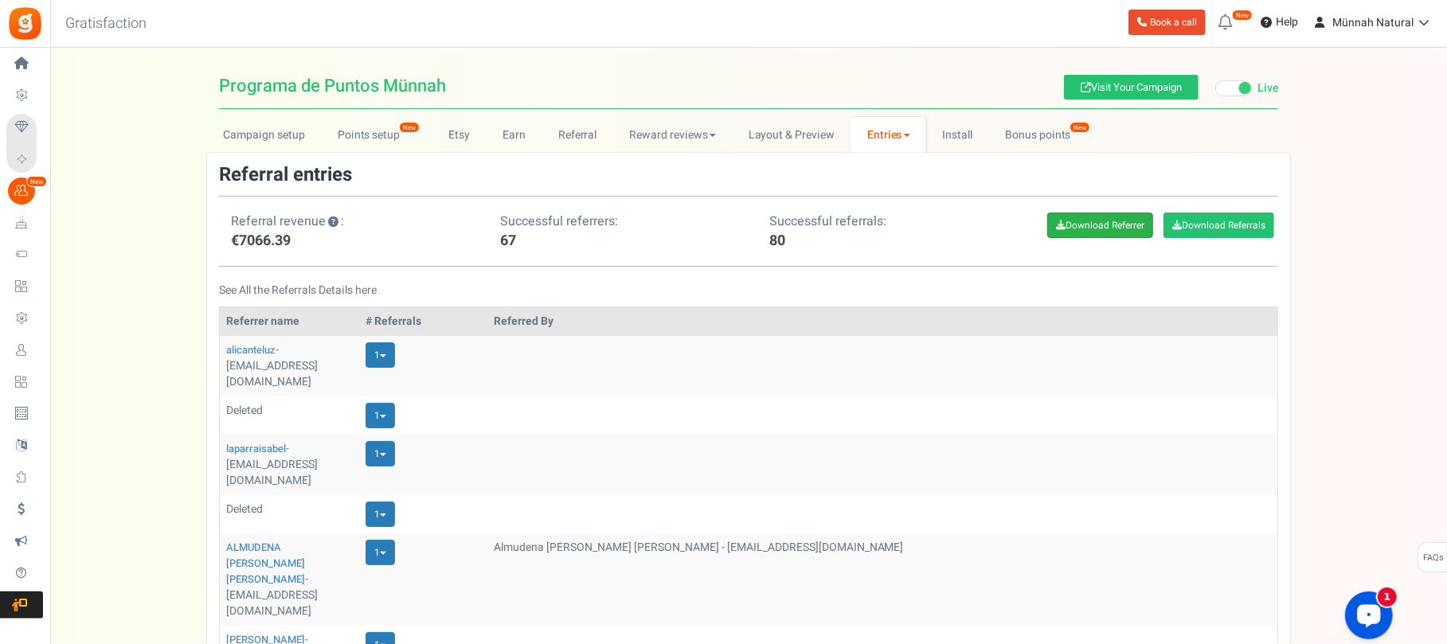
click at [1115, 237] on link "Download Referrer" at bounding box center [1100, 225] width 106 height 25
click at [1195, 223] on link "Download Referrals" at bounding box center [1219, 225] width 111 height 25
